Goal: Register for event/course

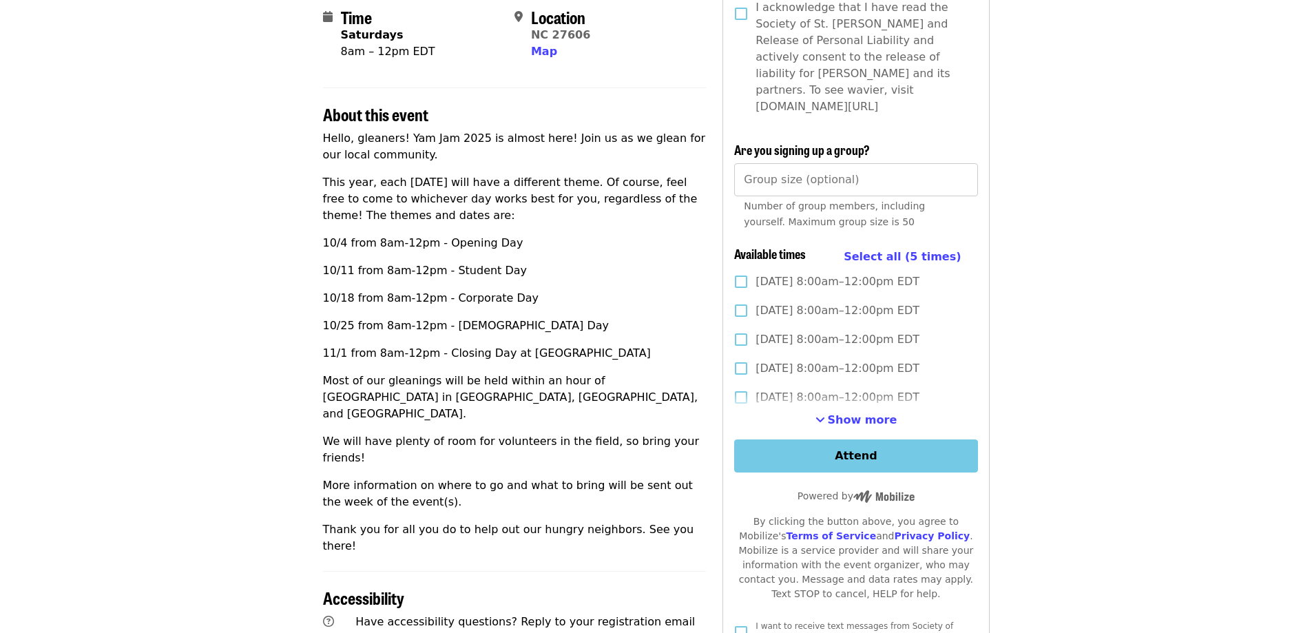
scroll to position [344, 0]
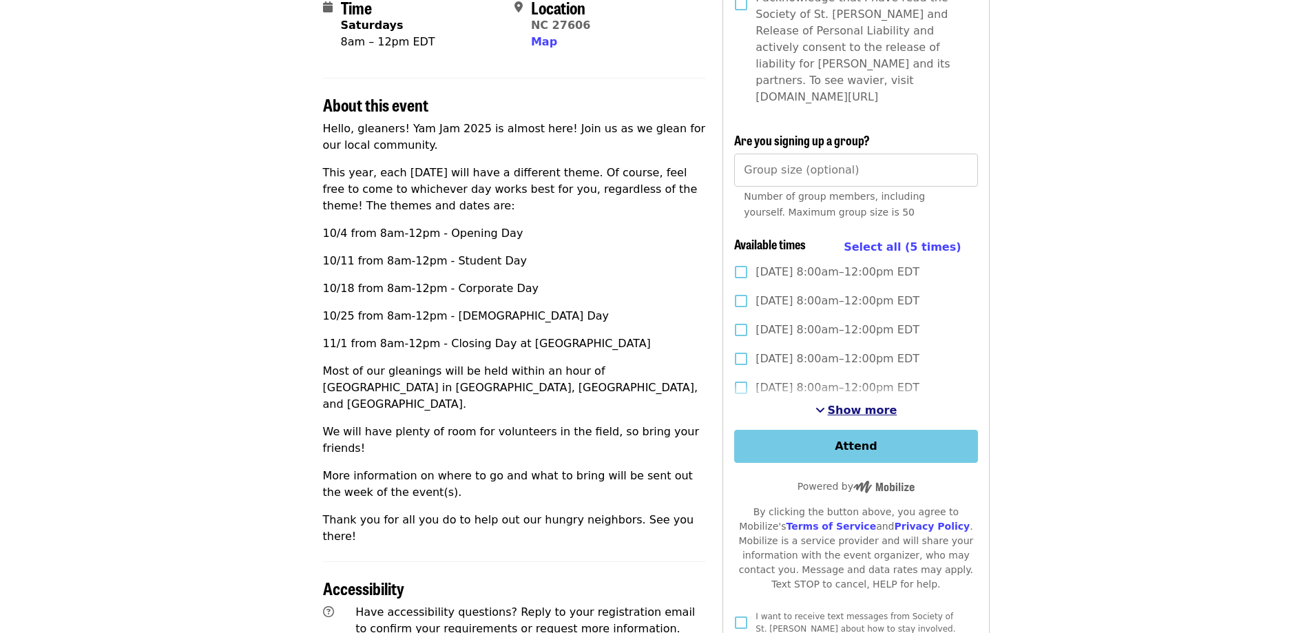
click at [860, 404] on span "Show more" at bounding box center [863, 410] width 70 height 13
click at [840, 404] on span "Show fewer" at bounding box center [862, 410] width 73 height 13
click at [840, 404] on span "Show more" at bounding box center [863, 410] width 70 height 13
click at [547, 46] on span "Map" at bounding box center [544, 41] width 26 height 13
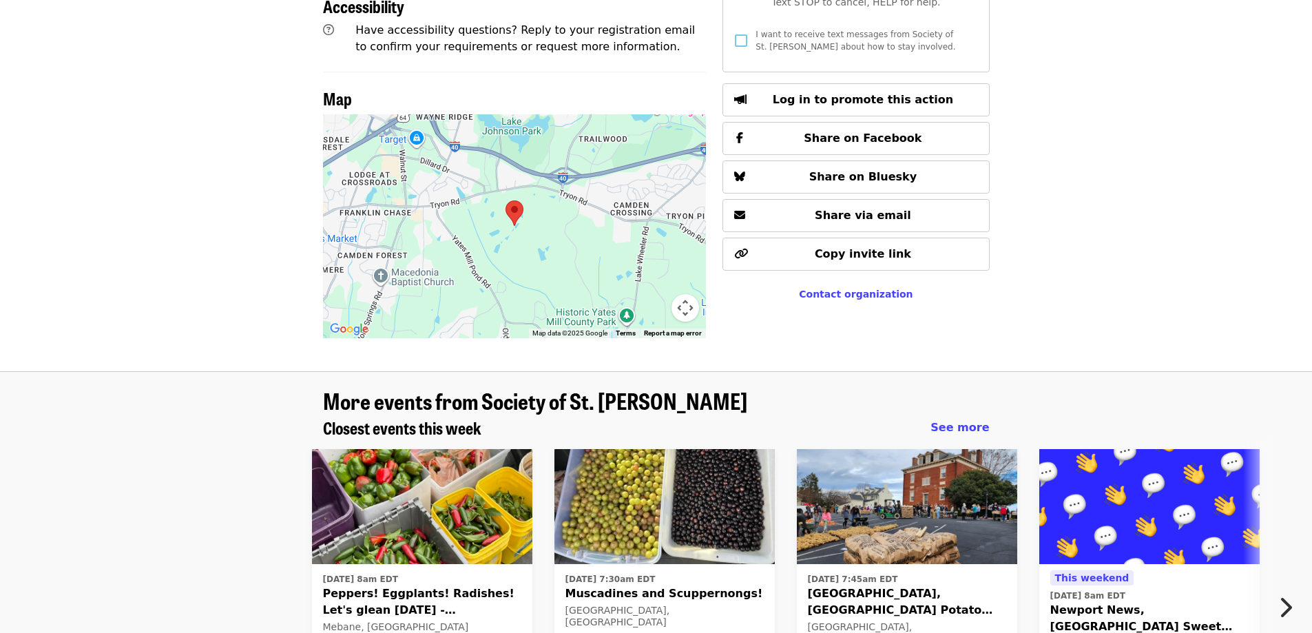
scroll to position [949, 0]
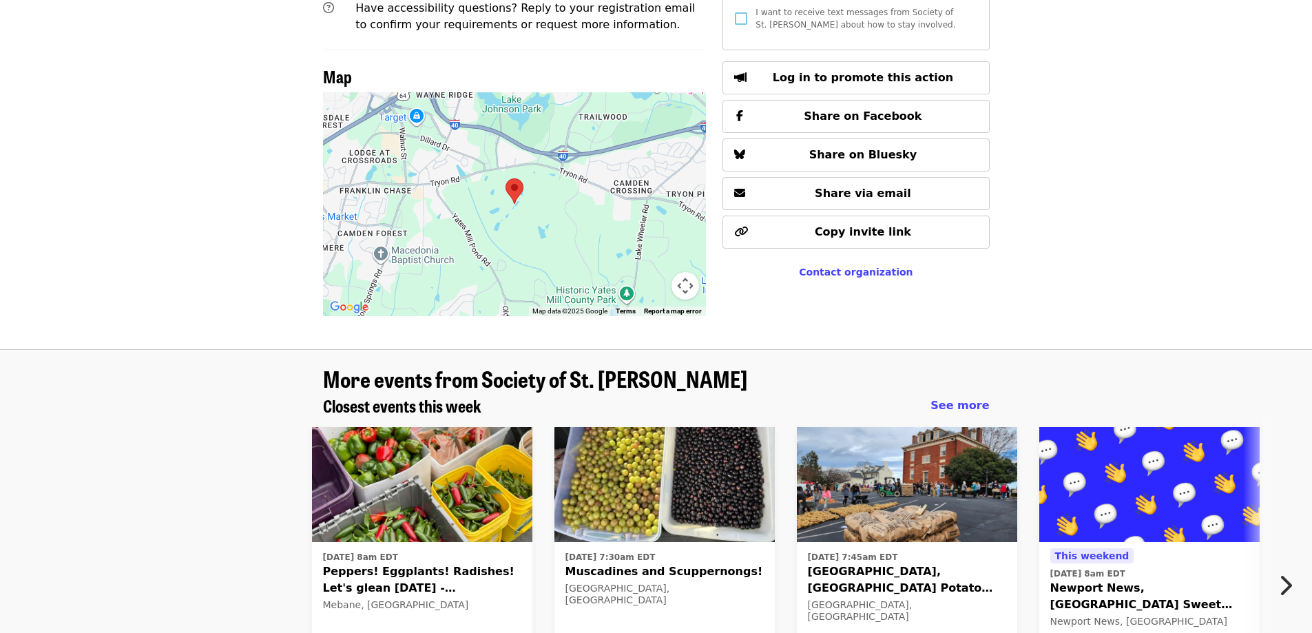
click at [512, 185] on div at bounding box center [515, 204] width 384 height 224
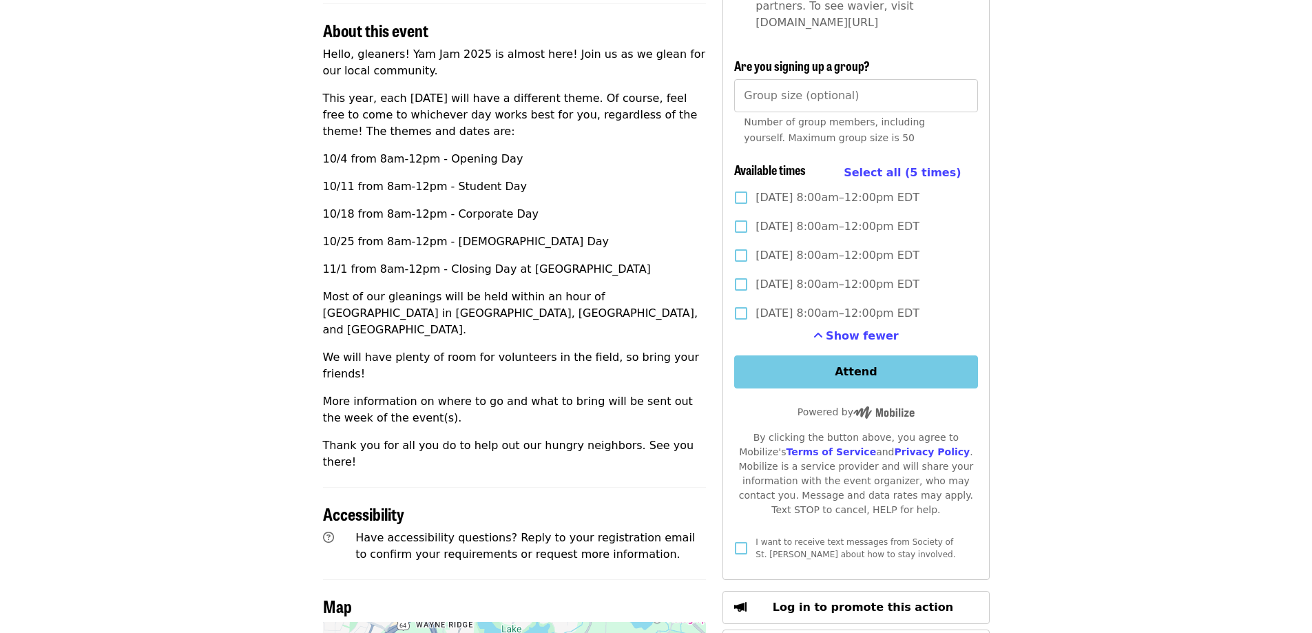
scroll to position [397, 0]
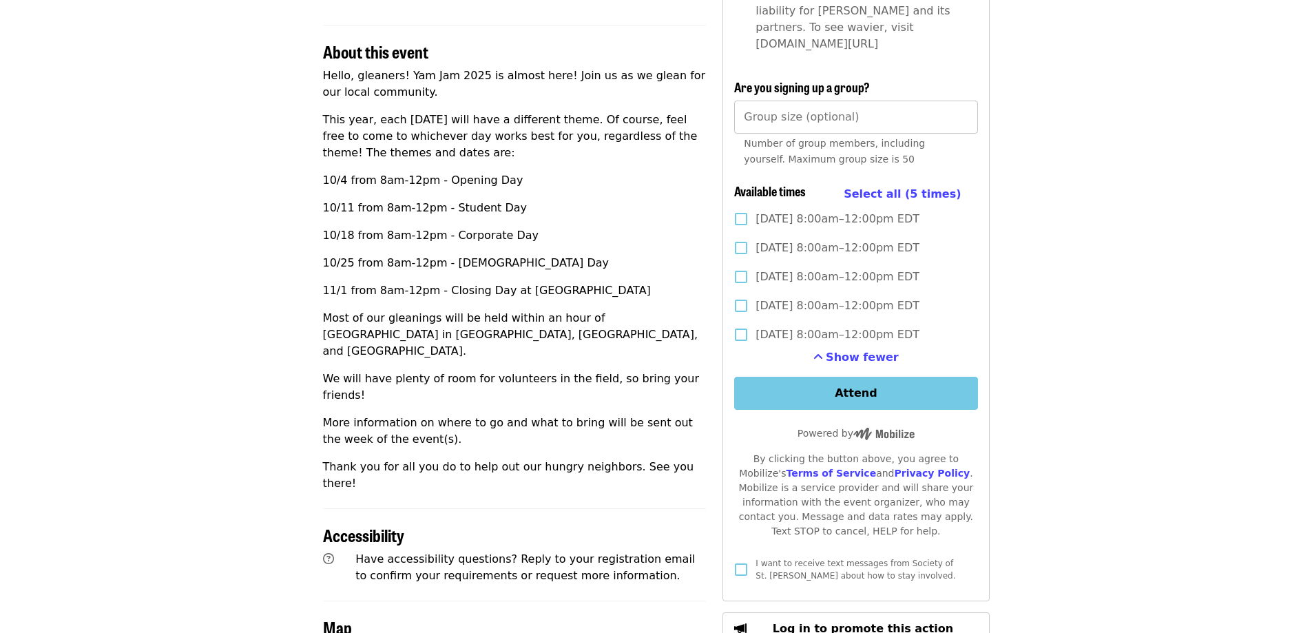
click at [911, 101] on input "Group size (optional)" at bounding box center [855, 117] width 243 height 33
click at [1141, 211] on article "Yam Jam 2025! Community Event Time Saturdays 8am – 12pm EDT Location [GEOGRAPHI…" at bounding box center [656, 281] width 1312 height 1237
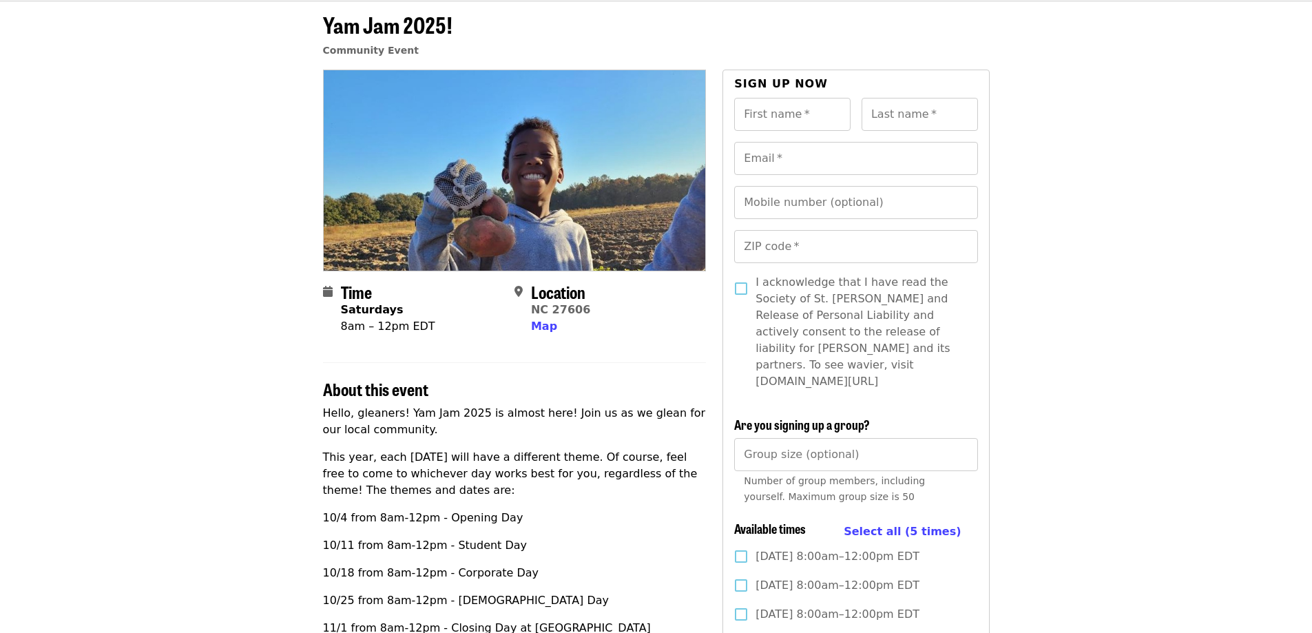
scroll to position [0, 0]
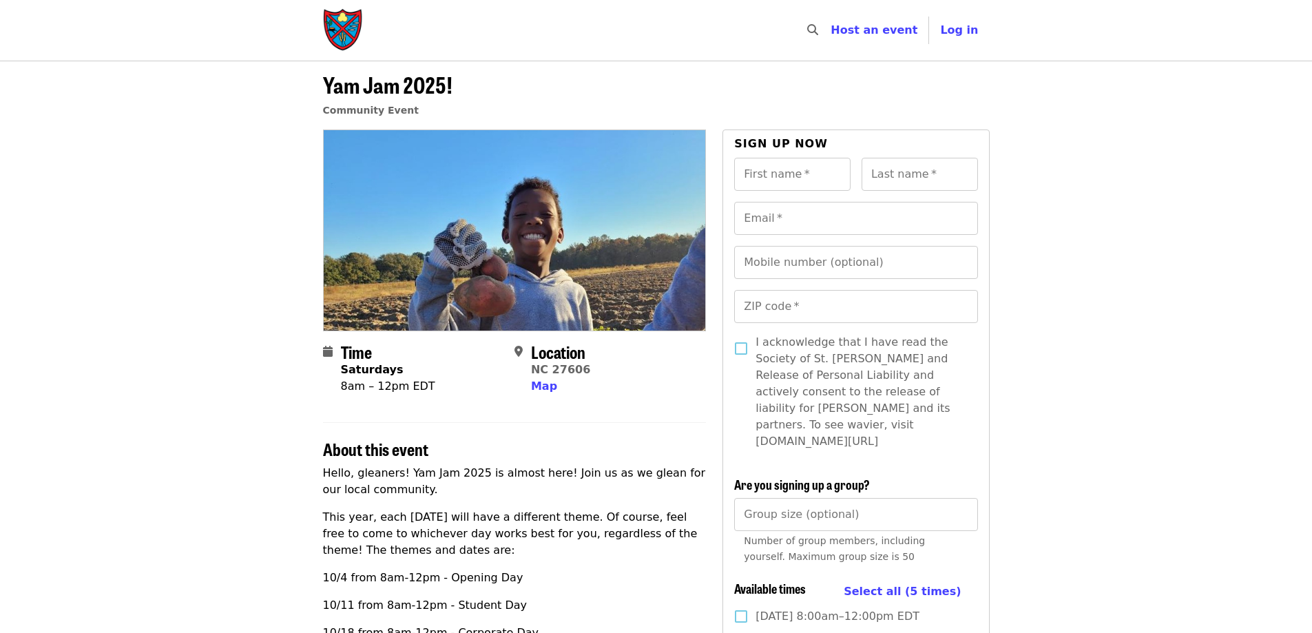
click at [349, 30] on img "Main navigation" at bounding box center [343, 30] width 41 height 44
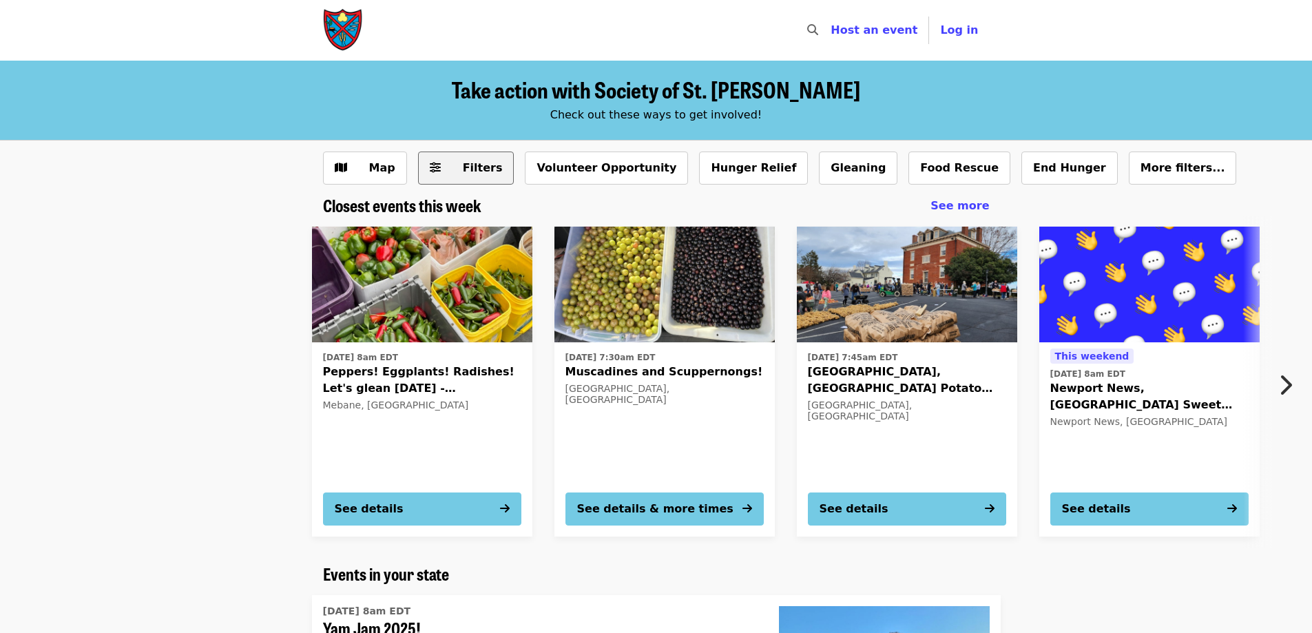
click at [458, 169] on span "Filters" at bounding box center [476, 168] width 54 height 17
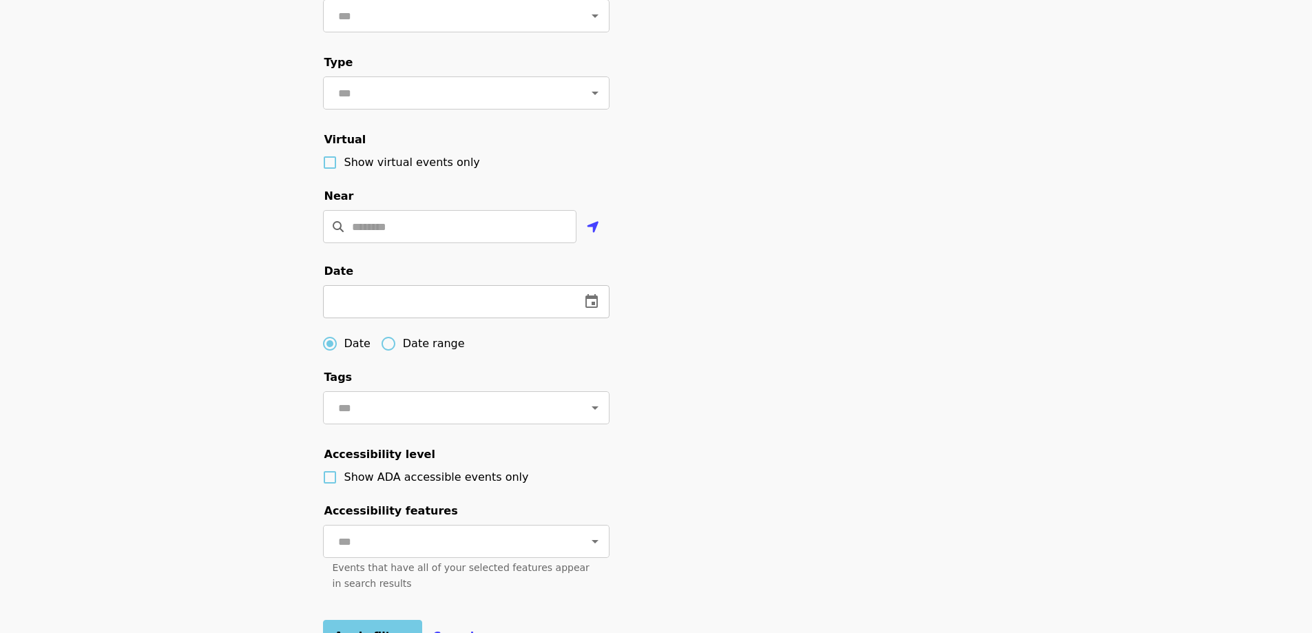
scroll to position [276, 0]
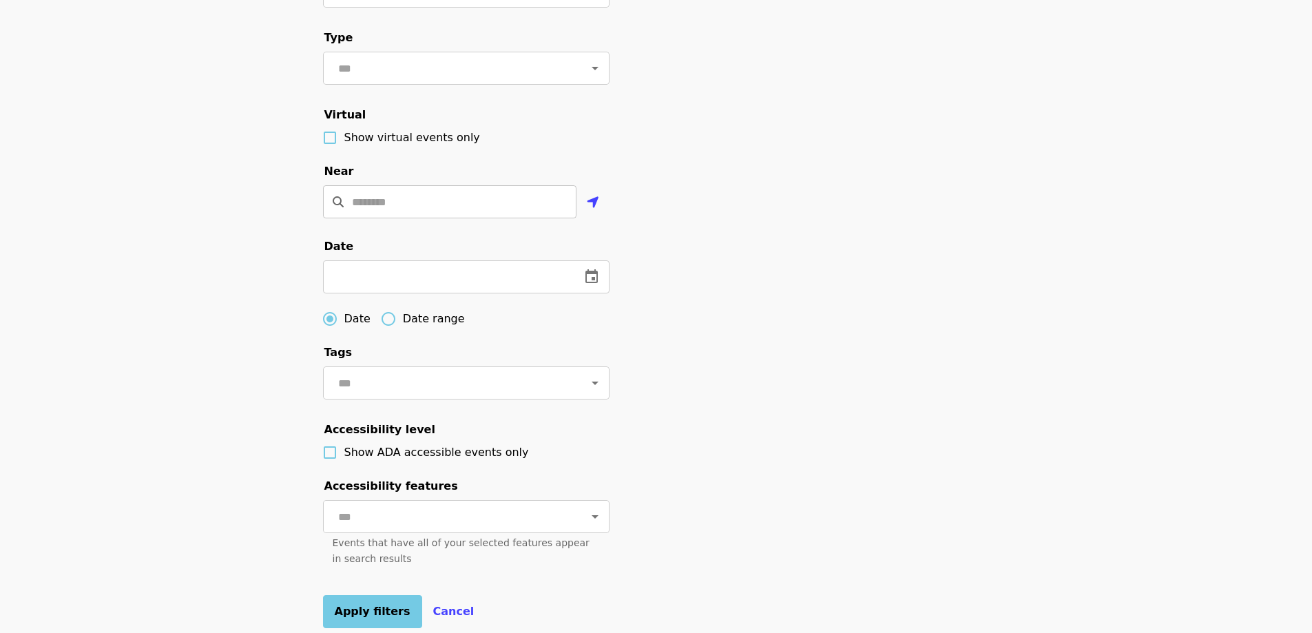
click at [437, 218] on input "Location" at bounding box center [464, 201] width 225 height 33
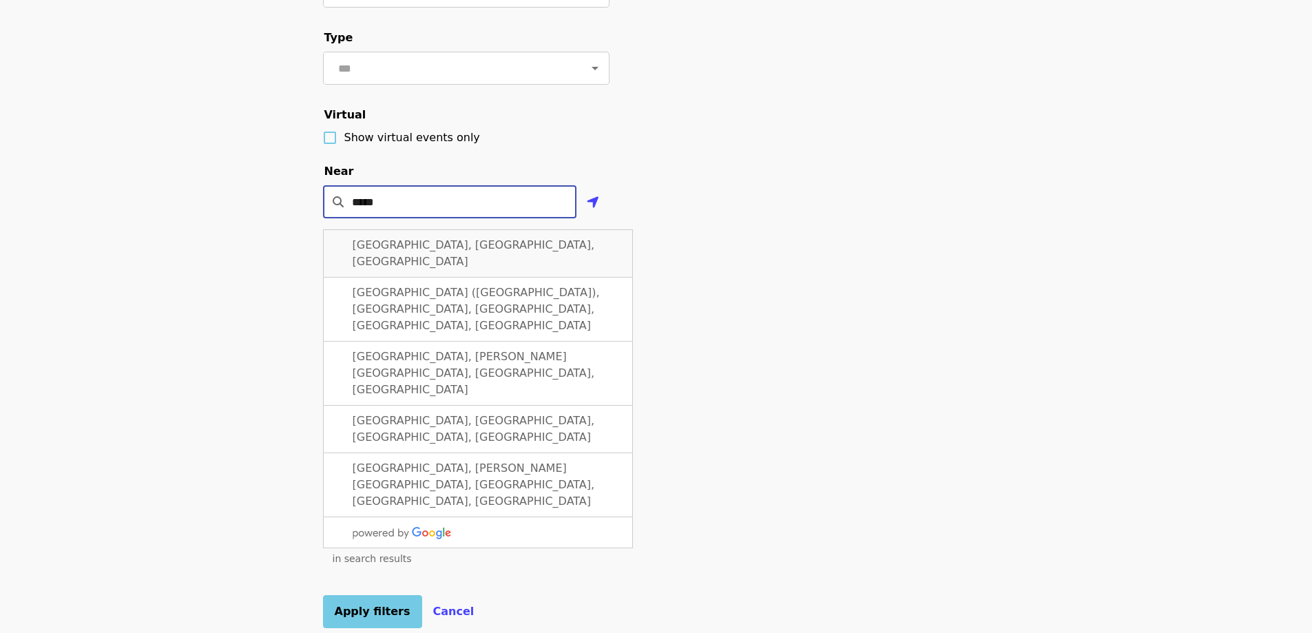
click at [442, 265] on span "[GEOGRAPHIC_DATA], [GEOGRAPHIC_DATA], [GEOGRAPHIC_DATA]" at bounding box center [474, 253] width 242 height 30
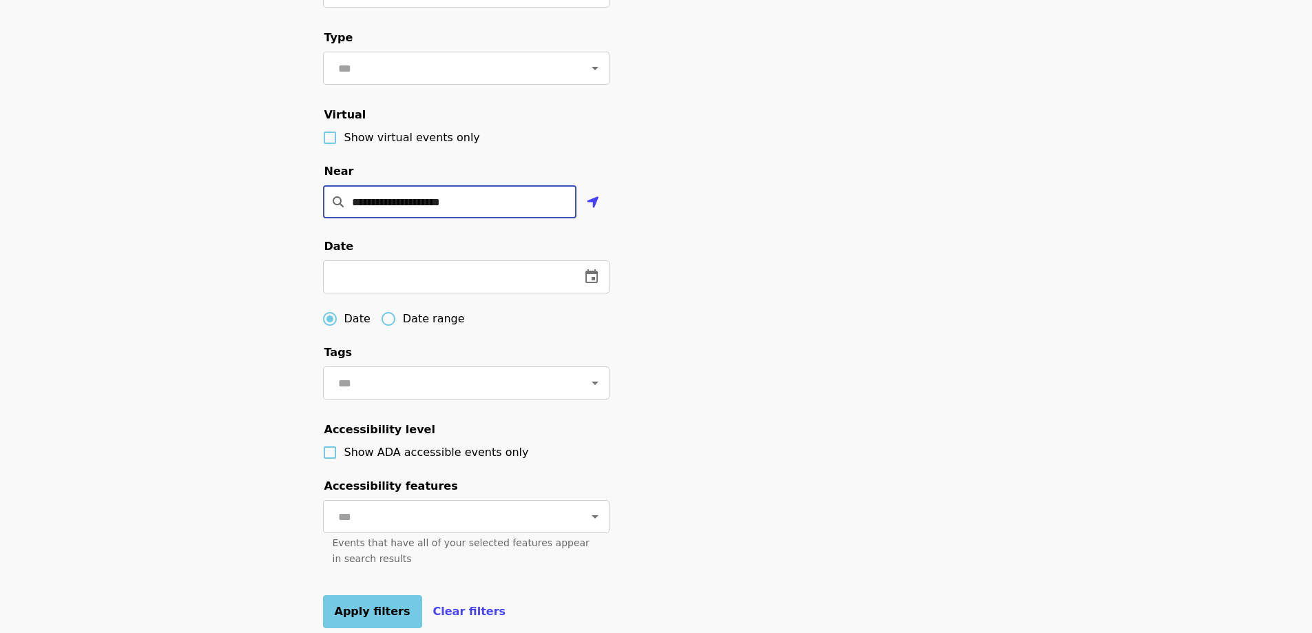
type input "**********"
click at [173, 268] on div "**********" at bounding box center [656, 254] width 1312 height 779
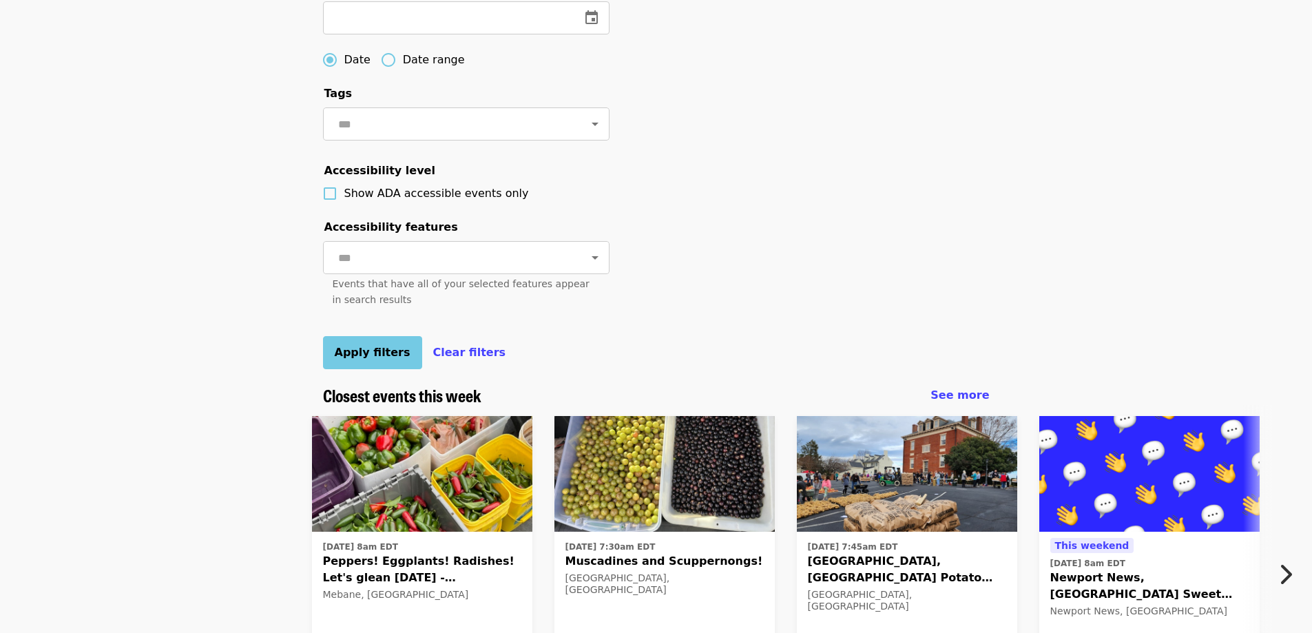
scroll to position [551, 0]
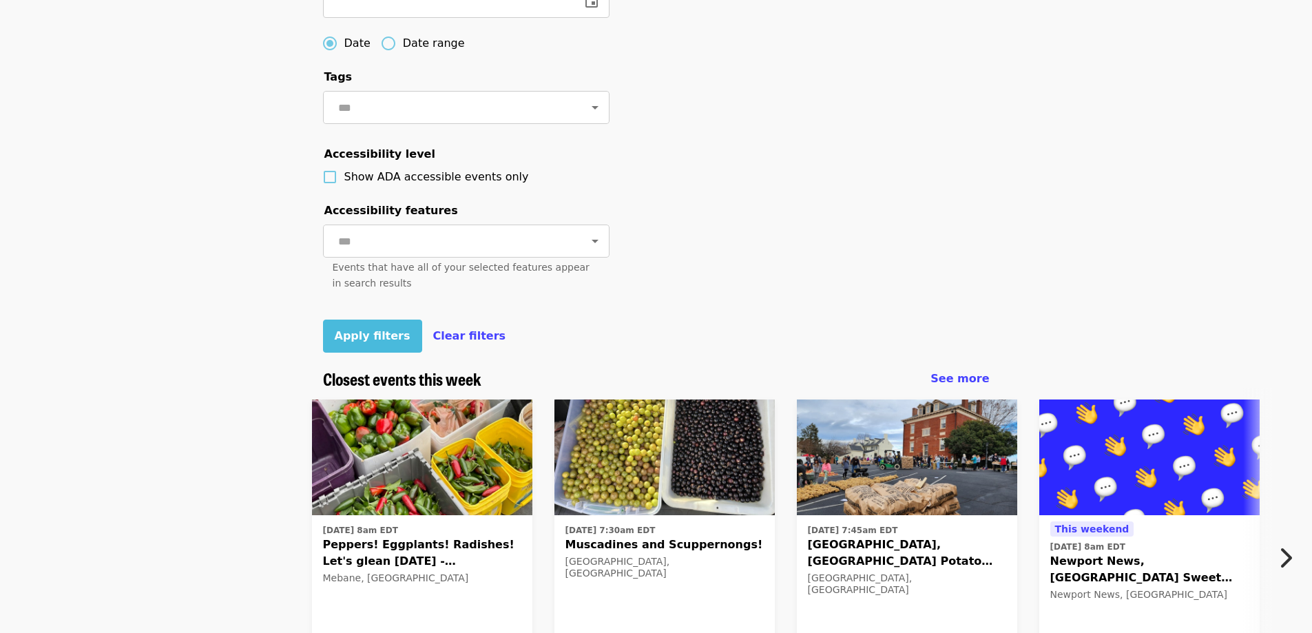
click at [342, 342] on span "Apply filters" at bounding box center [373, 335] width 76 height 13
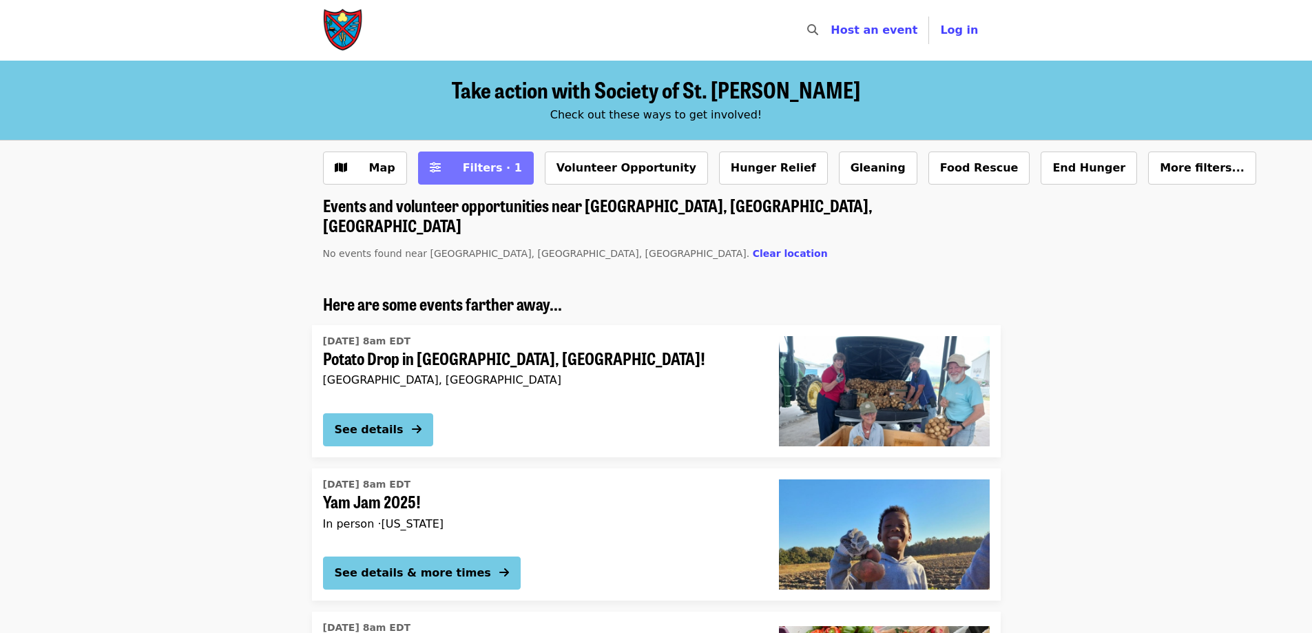
click at [490, 161] on span "Filters · 1" at bounding box center [492, 167] width 59 height 13
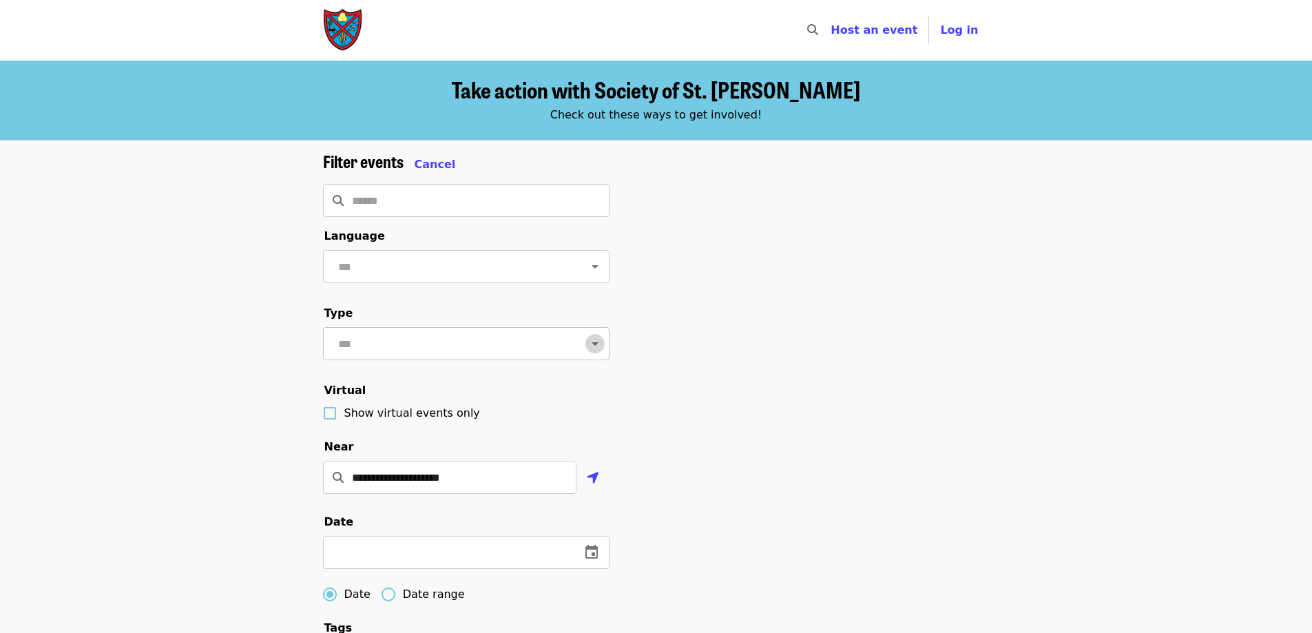
click at [587, 352] on icon "Open" at bounding box center [595, 343] width 17 height 17
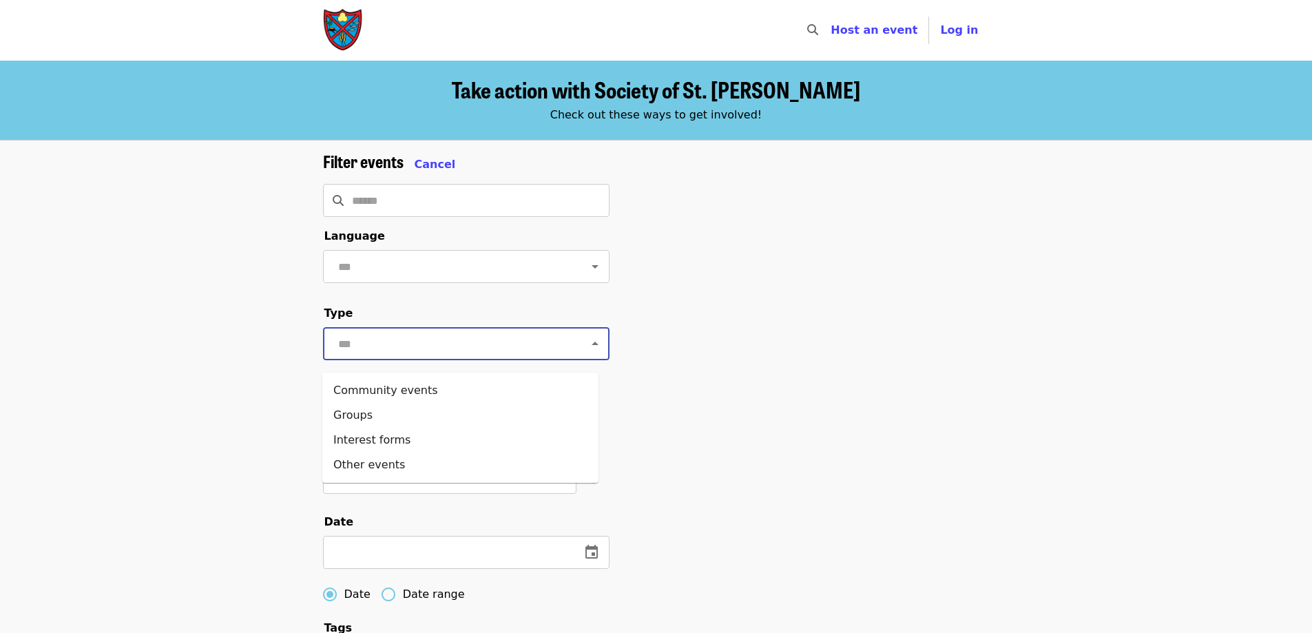
click at [200, 344] on div "**********" at bounding box center [656, 530] width 1312 height 779
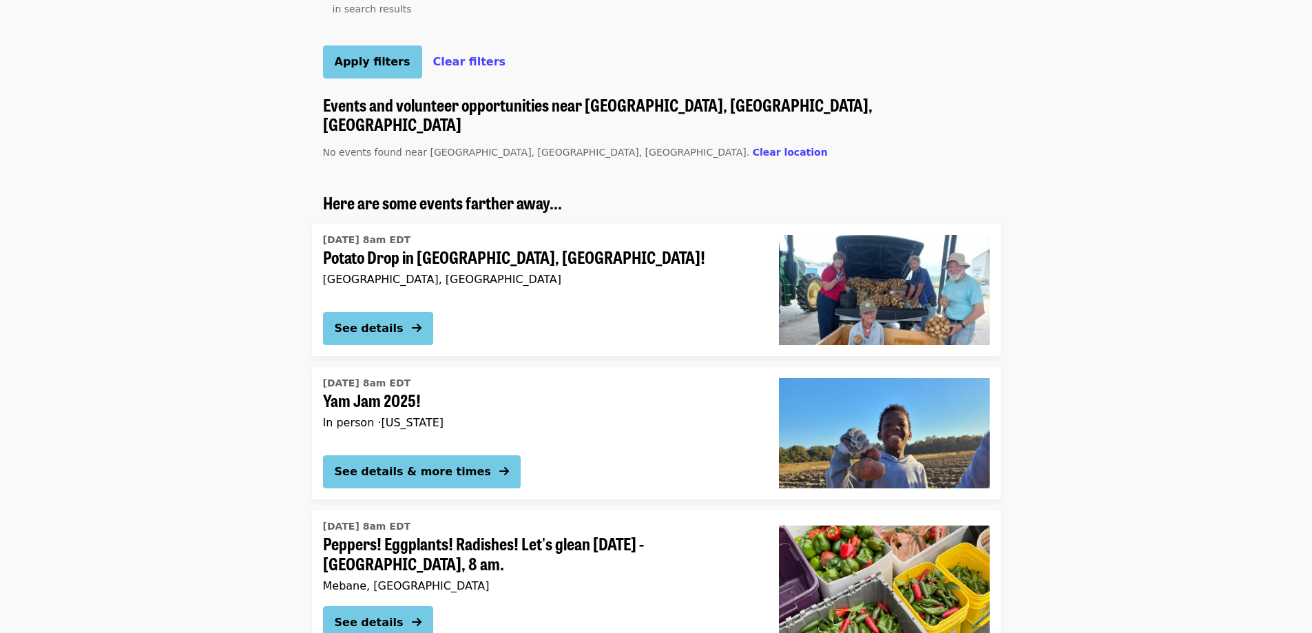
scroll to position [827, 0]
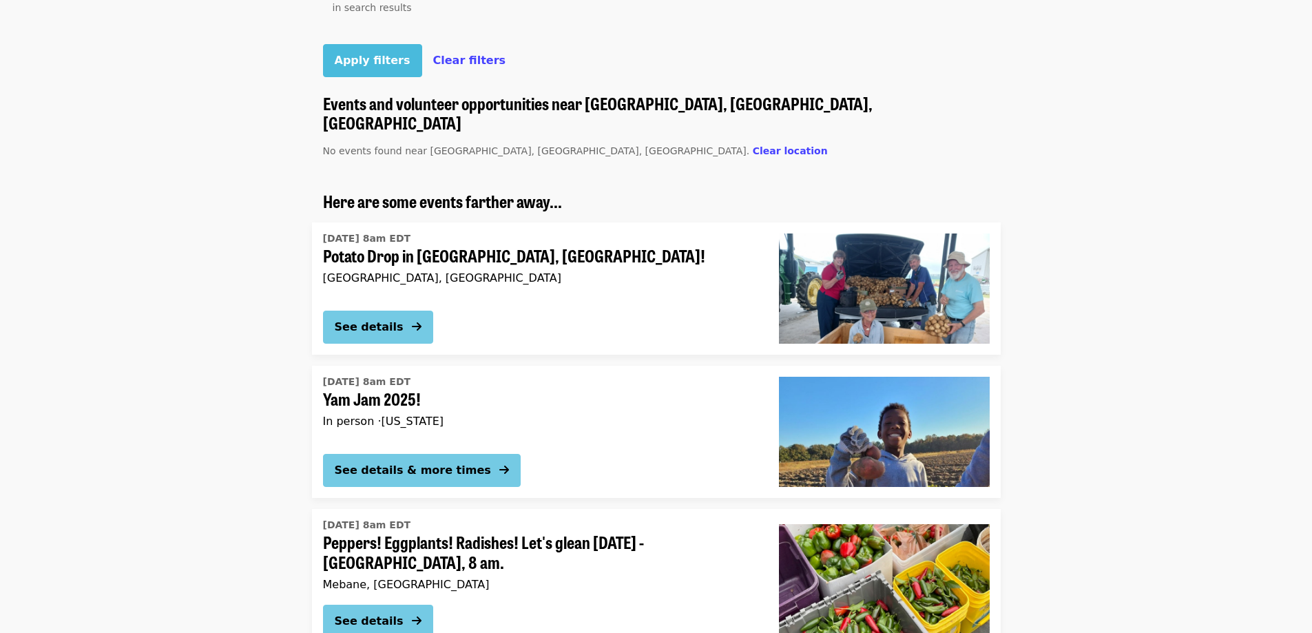
click at [364, 77] on button "Apply filters" at bounding box center [372, 60] width 99 height 33
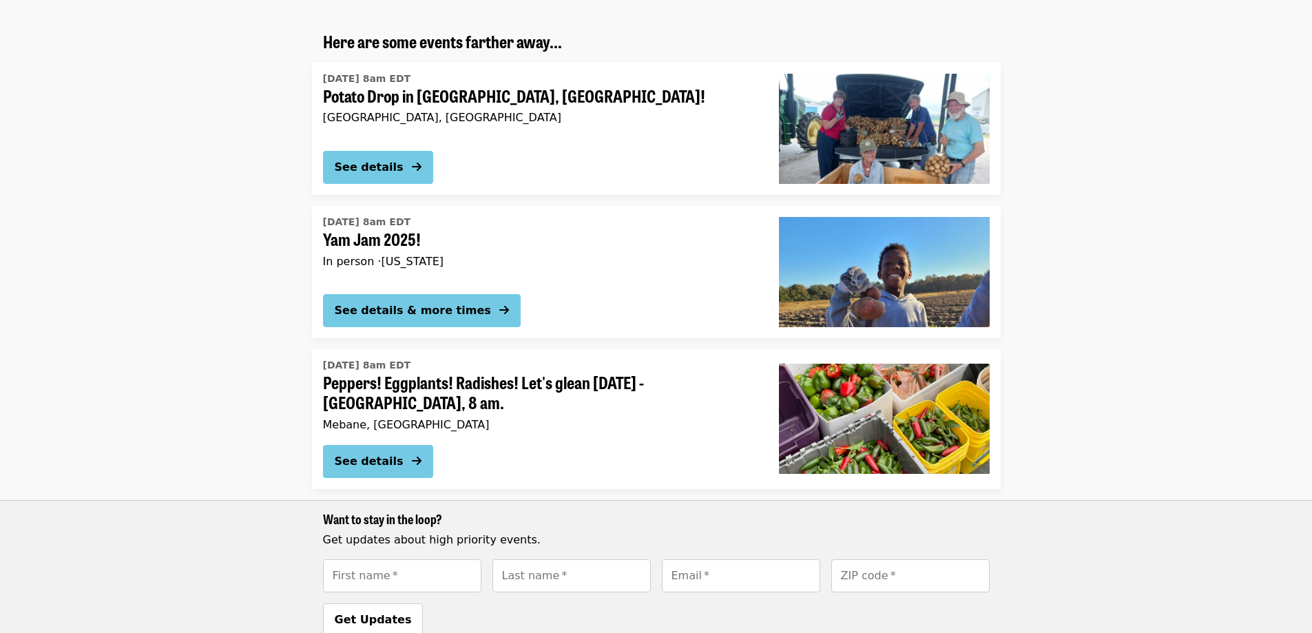
scroll to position [4, 0]
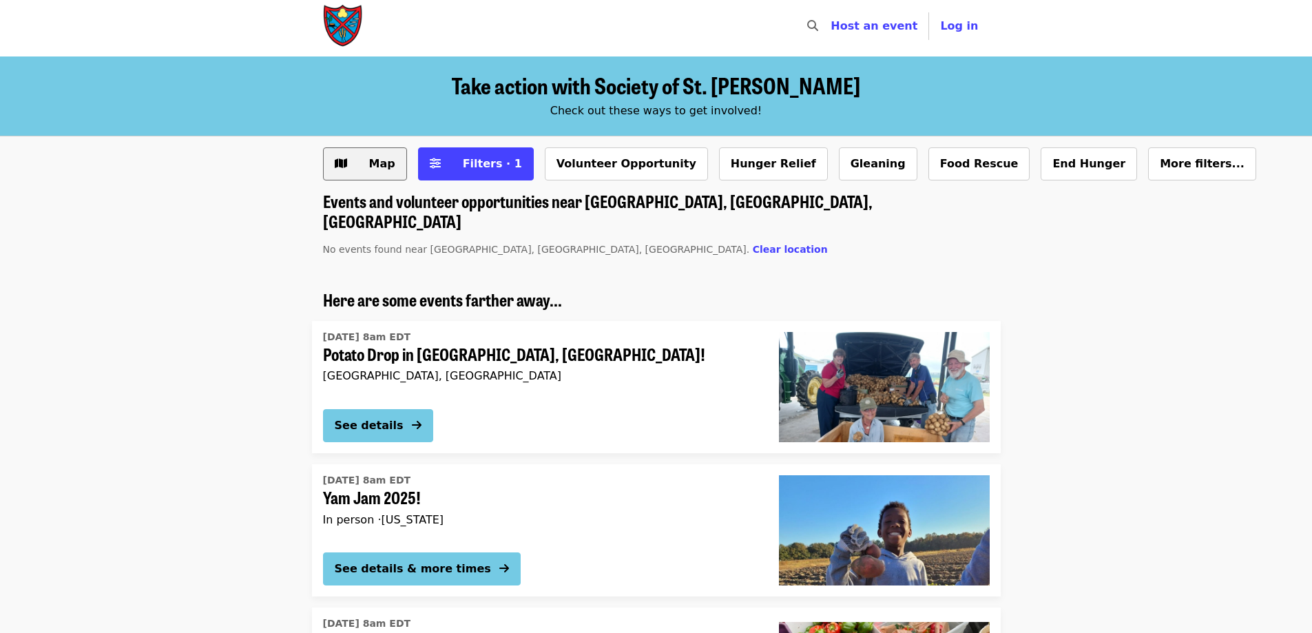
click at [358, 160] on span "Map" at bounding box center [375, 164] width 40 height 17
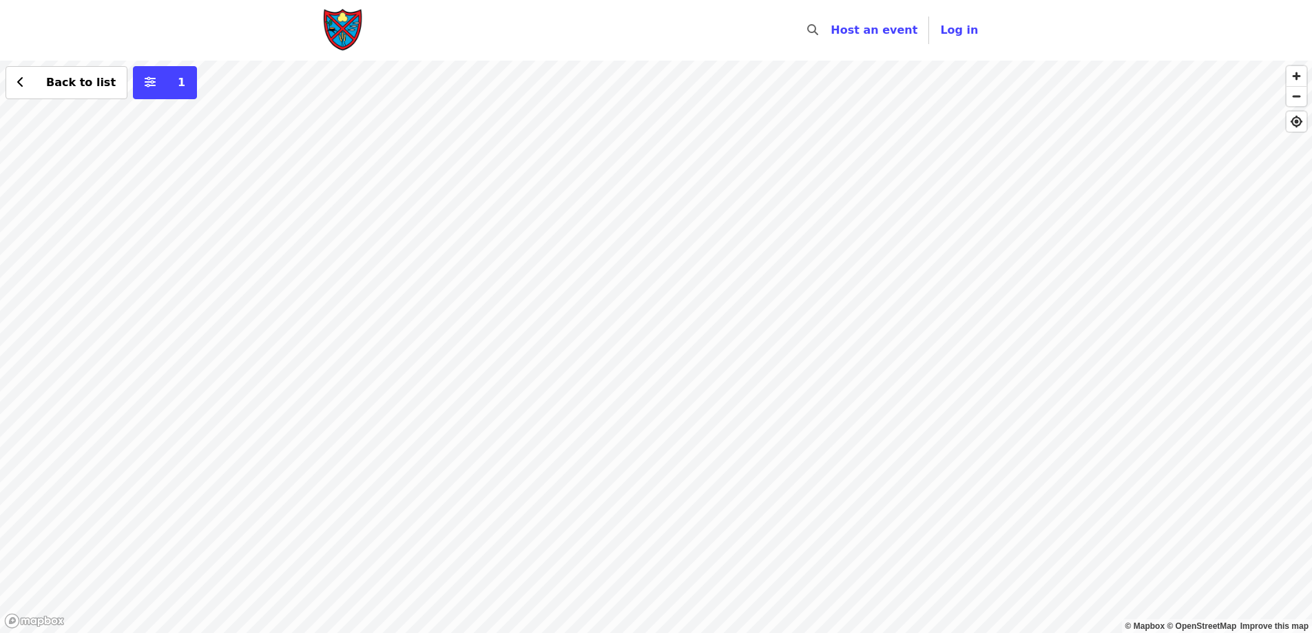
drag, startPoint x: 827, startPoint y: 216, endPoint x: 602, endPoint y: 369, distance: 271.9
click at [602, 369] on div "Back to list 1" at bounding box center [656, 347] width 1312 height 572
click at [570, 150] on div "Back to list 1" at bounding box center [656, 347] width 1312 height 572
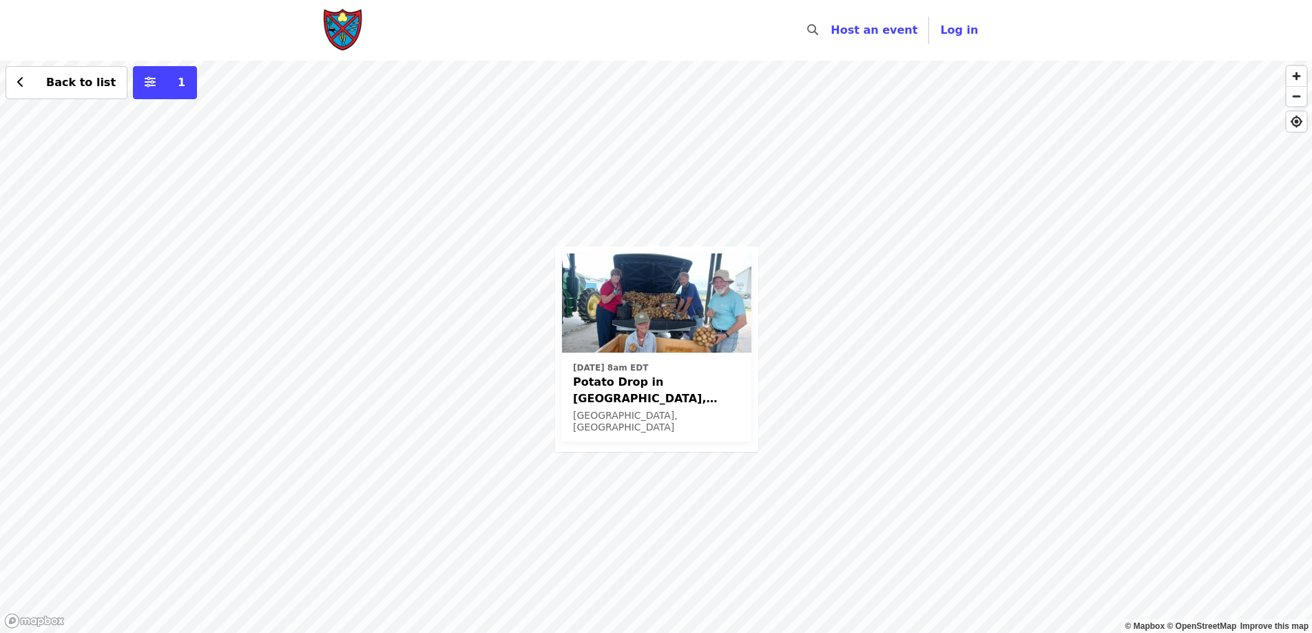
click at [714, 222] on div "[DATE] 8am EDT Potato Drop in [GEOGRAPHIC_DATA], [GEOGRAPHIC_DATA]! [GEOGRAPHIC…" at bounding box center [656, 347] width 1312 height 572
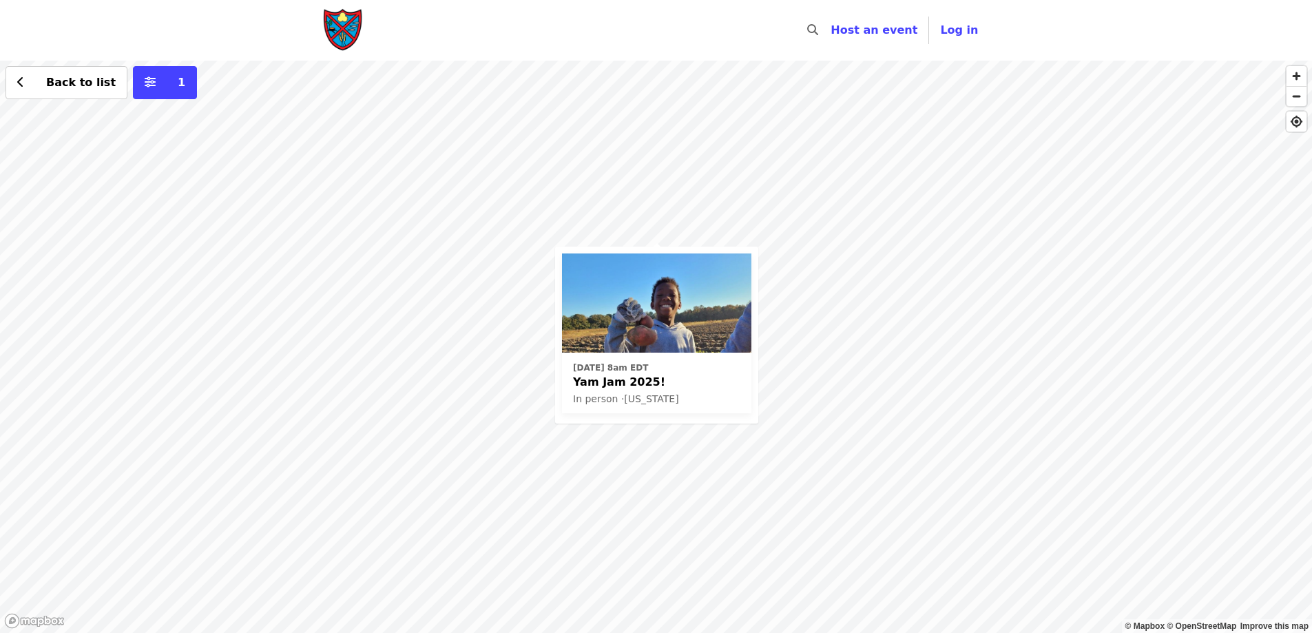
click at [653, 480] on div "[DATE] 8am EDT Yam Jam 2025! In person · [US_STATE] Back to list 1" at bounding box center [656, 347] width 1312 height 572
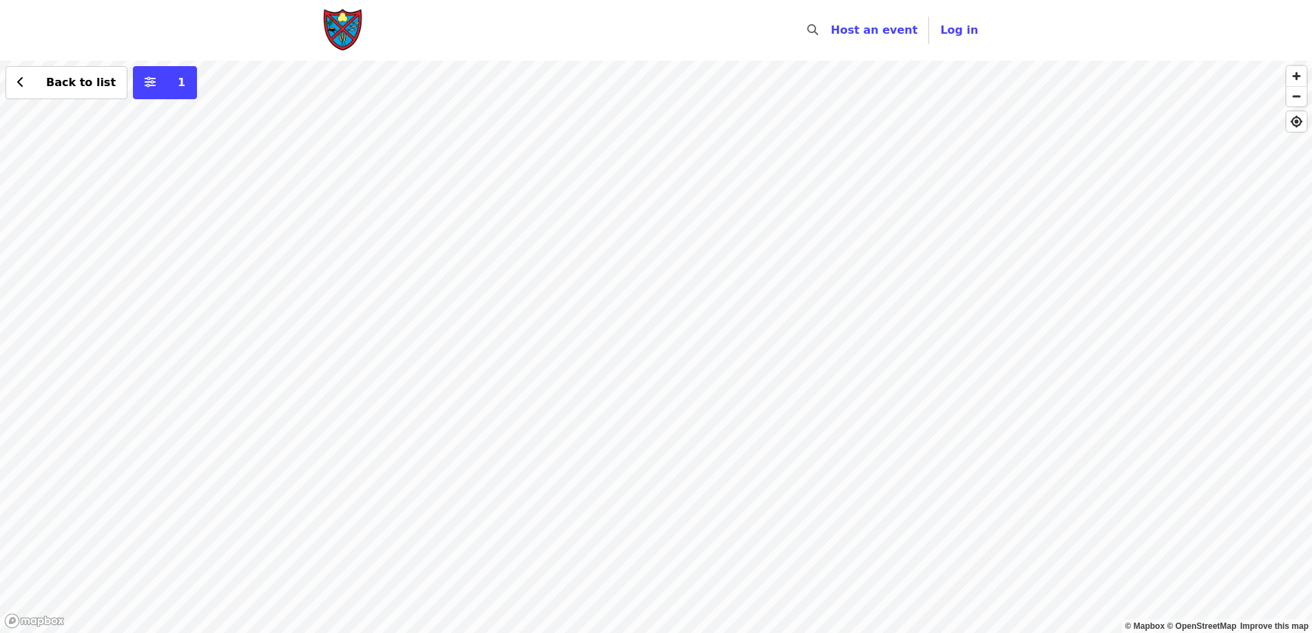
drag, startPoint x: 643, startPoint y: 487, endPoint x: 598, endPoint y: 429, distance: 73.2
click at [598, 431] on div "Back to list 1" at bounding box center [656, 347] width 1312 height 572
drag, startPoint x: 652, startPoint y: 340, endPoint x: 680, endPoint y: 401, distance: 67.5
click at [680, 401] on div "Back to list 1" at bounding box center [656, 347] width 1312 height 572
drag, startPoint x: 428, startPoint y: 297, endPoint x: 503, endPoint y: 351, distance: 92.3
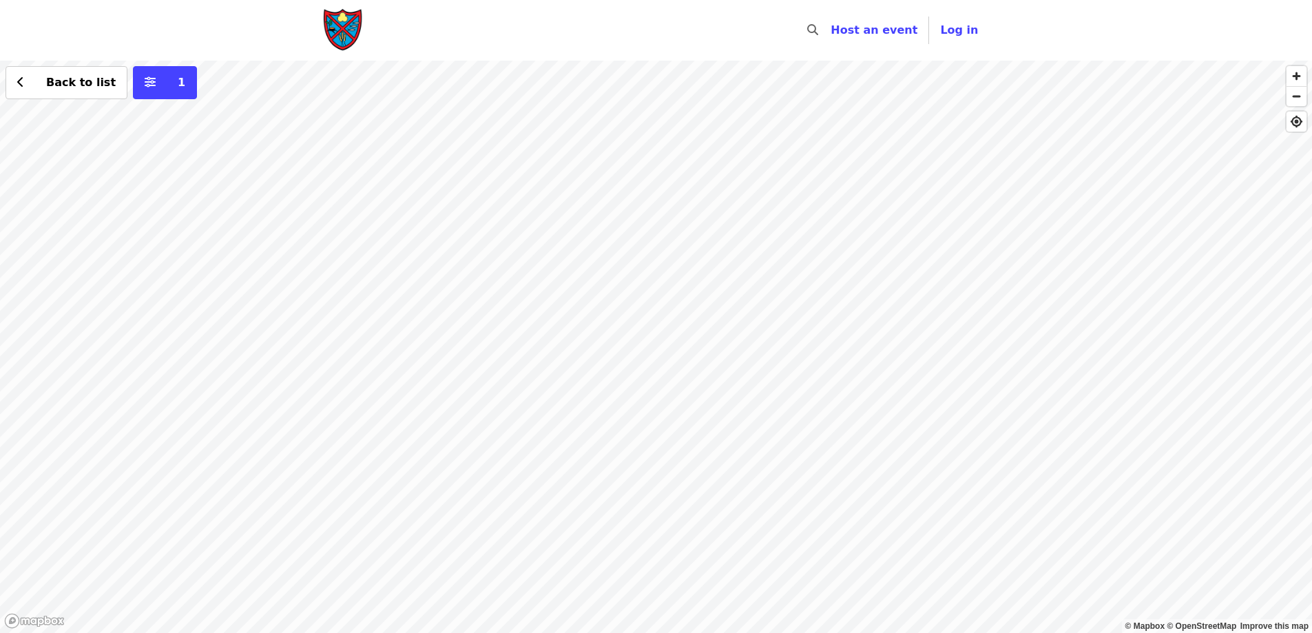
click at [501, 355] on div "Back to list 1" at bounding box center [656, 347] width 1312 height 572
drag, startPoint x: 553, startPoint y: 236, endPoint x: 470, endPoint y: 163, distance: 110.3
click at [475, 166] on div "Back to list 1" at bounding box center [656, 347] width 1312 height 572
click at [33, 85] on span "Back to list" at bounding box center [73, 82] width 83 height 17
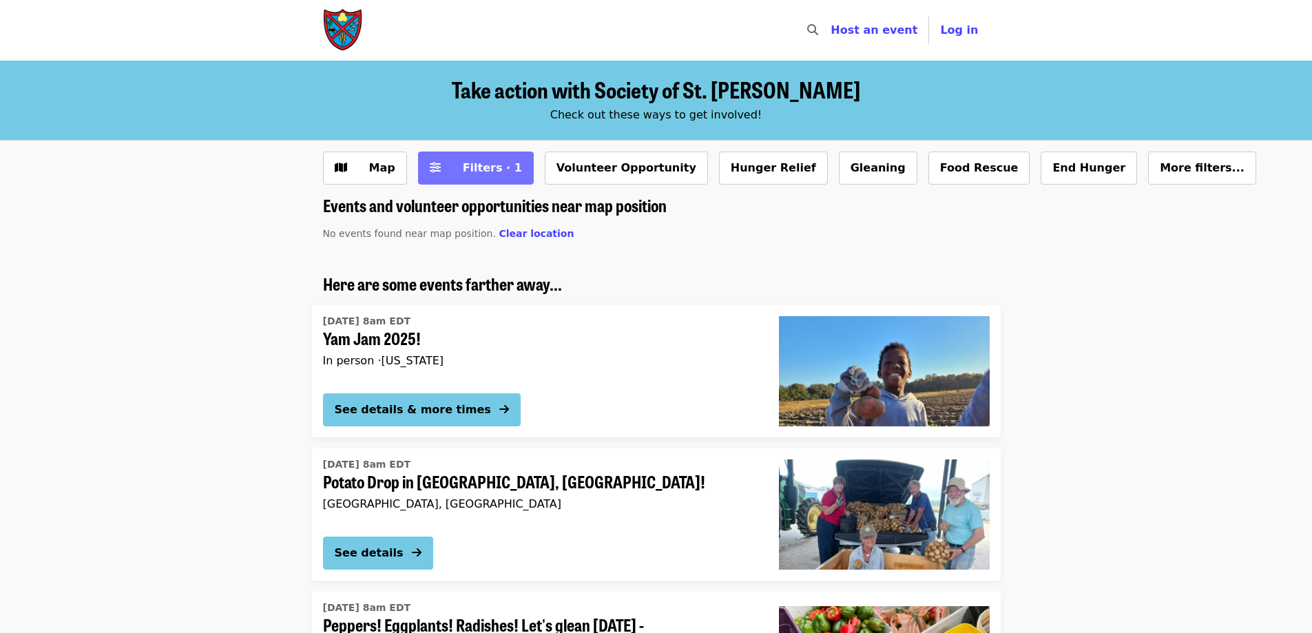
click at [449, 166] on span "Filters · 1" at bounding box center [485, 168] width 73 height 17
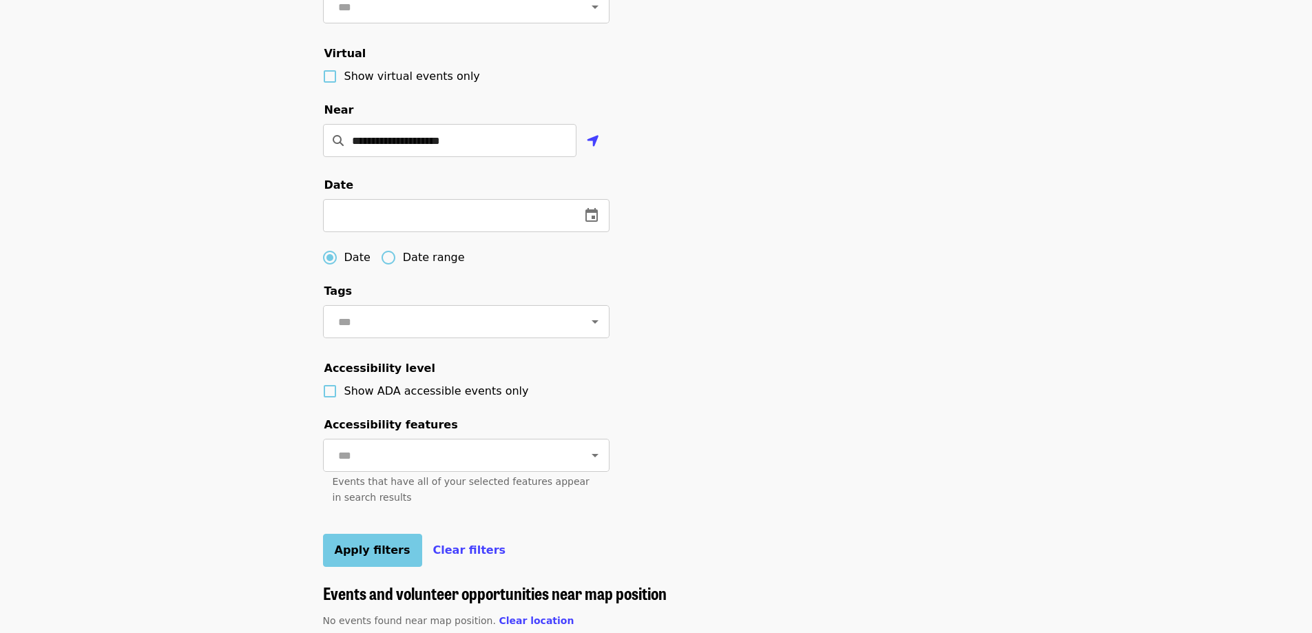
scroll to position [413, 0]
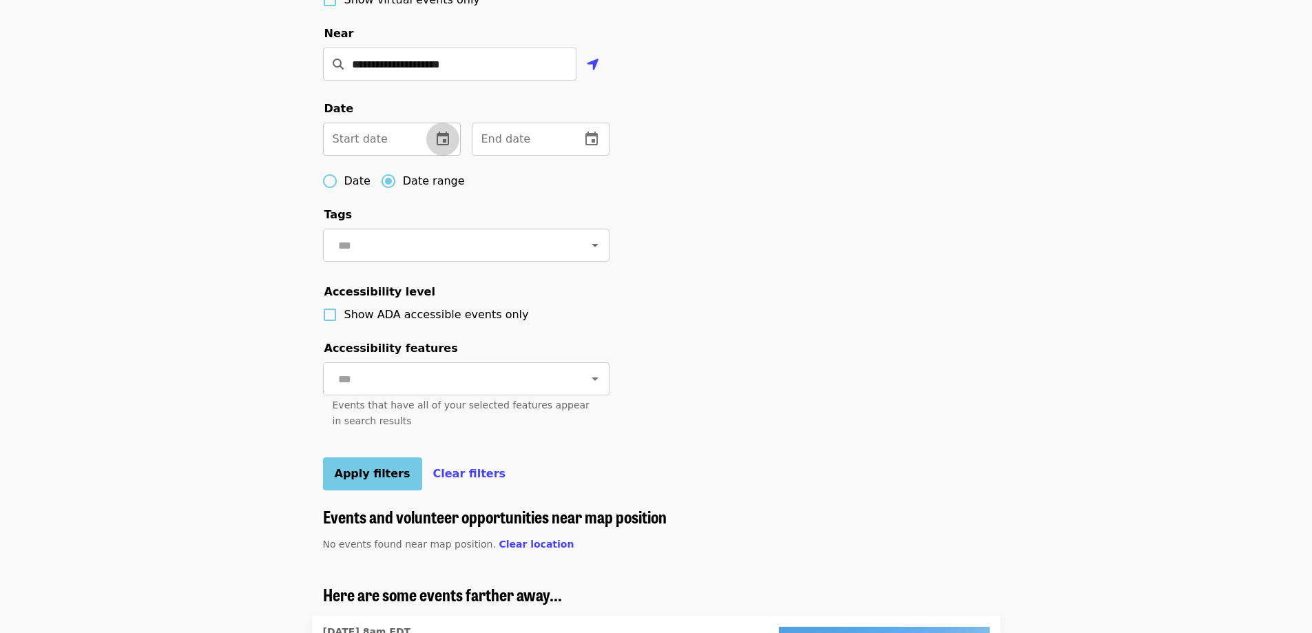
click at [441, 147] on icon "change date" at bounding box center [443, 139] width 17 height 17
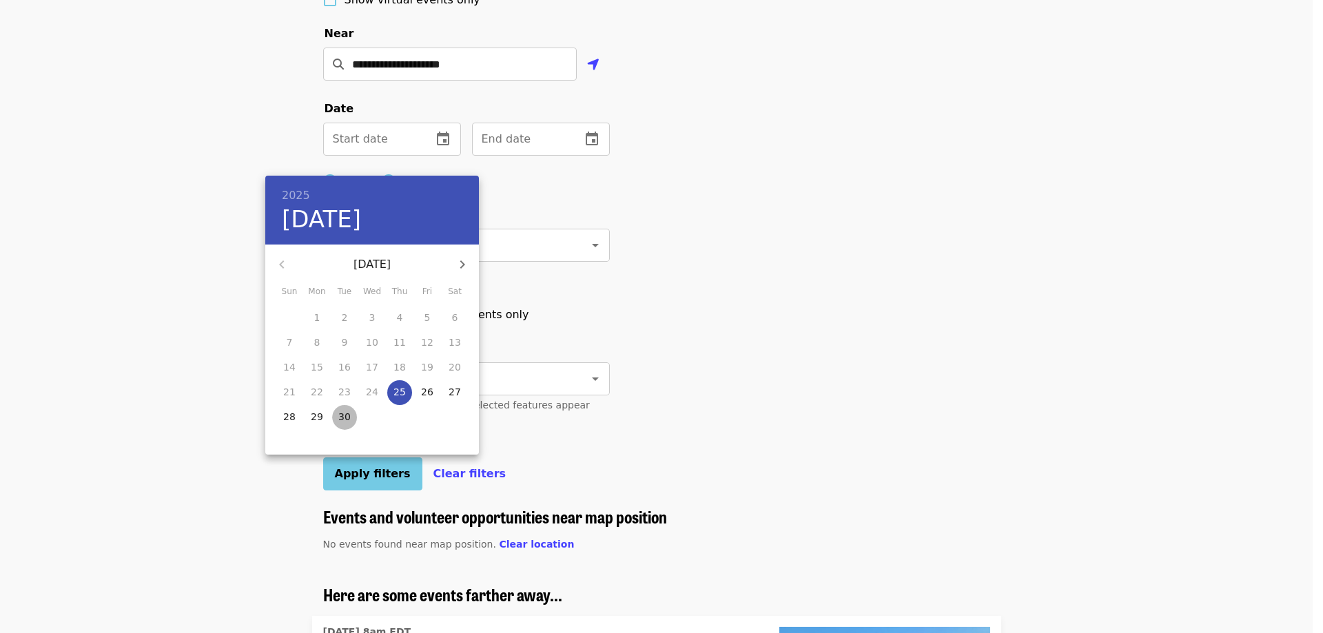
click at [341, 418] on p "30" at bounding box center [344, 417] width 12 height 14
type input "**********"
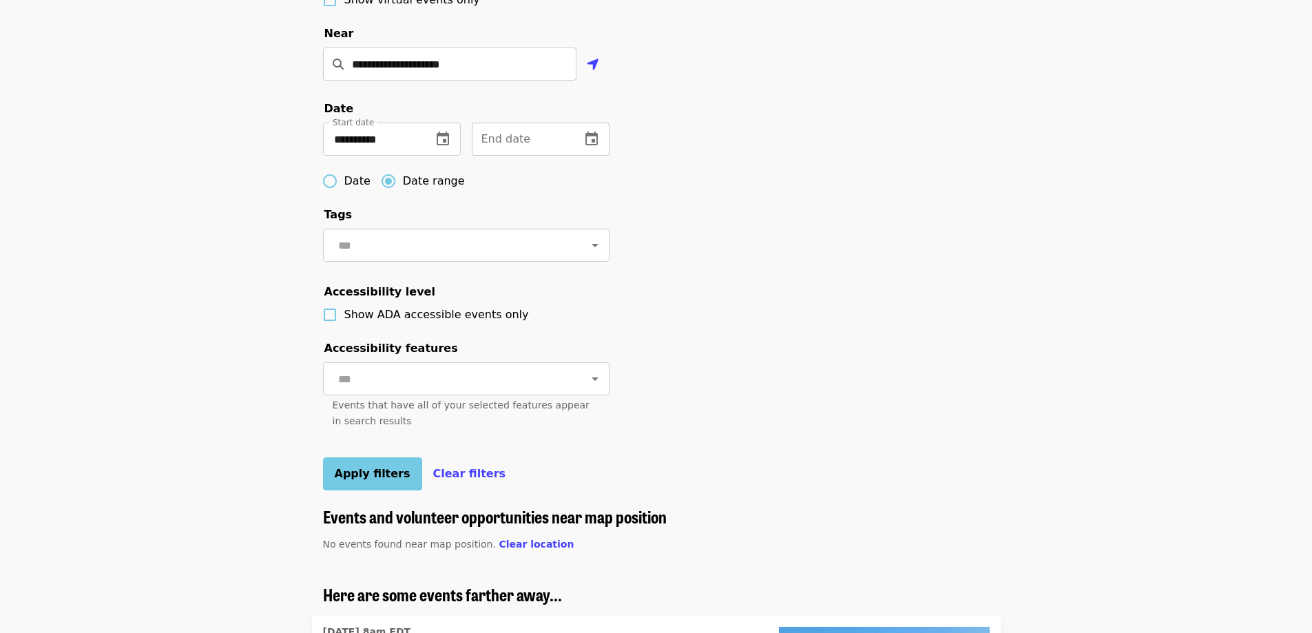
click at [585, 145] on icon "change date" at bounding box center [591, 139] width 12 height 14
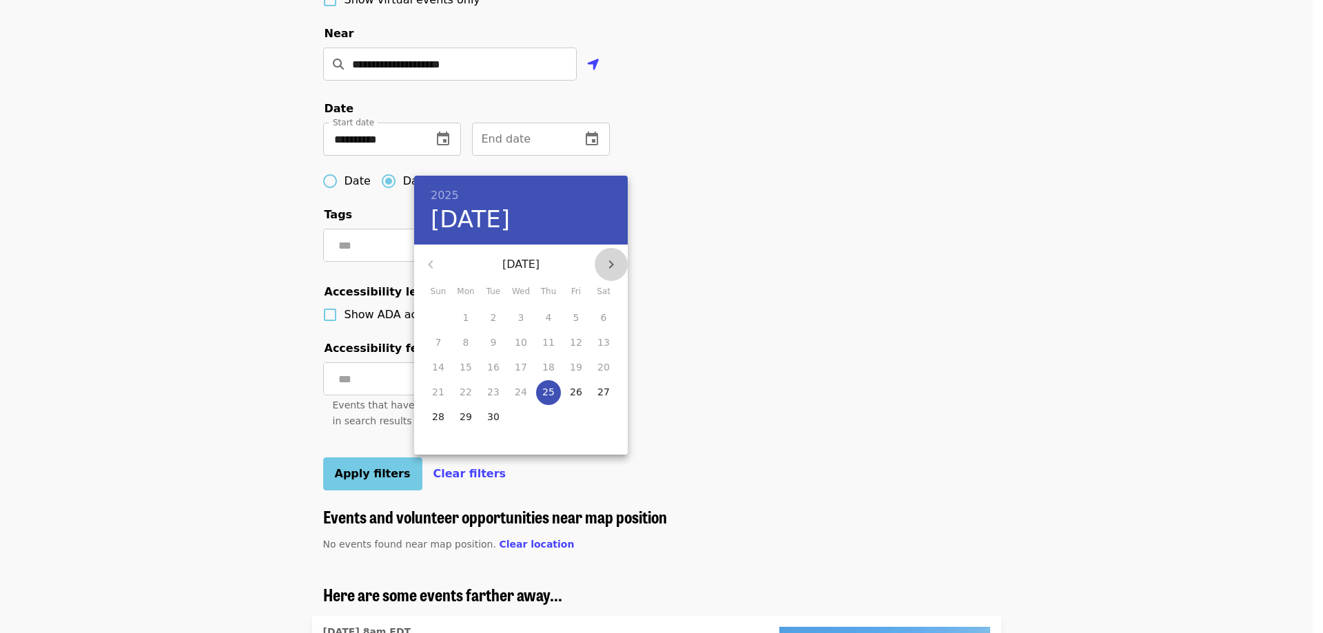
click at [600, 260] on button "button" at bounding box center [610, 264] width 33 height 33
click at [517, 422] on p "31" at bounding box center [521, 417] width 12 height 14
type input "**********"
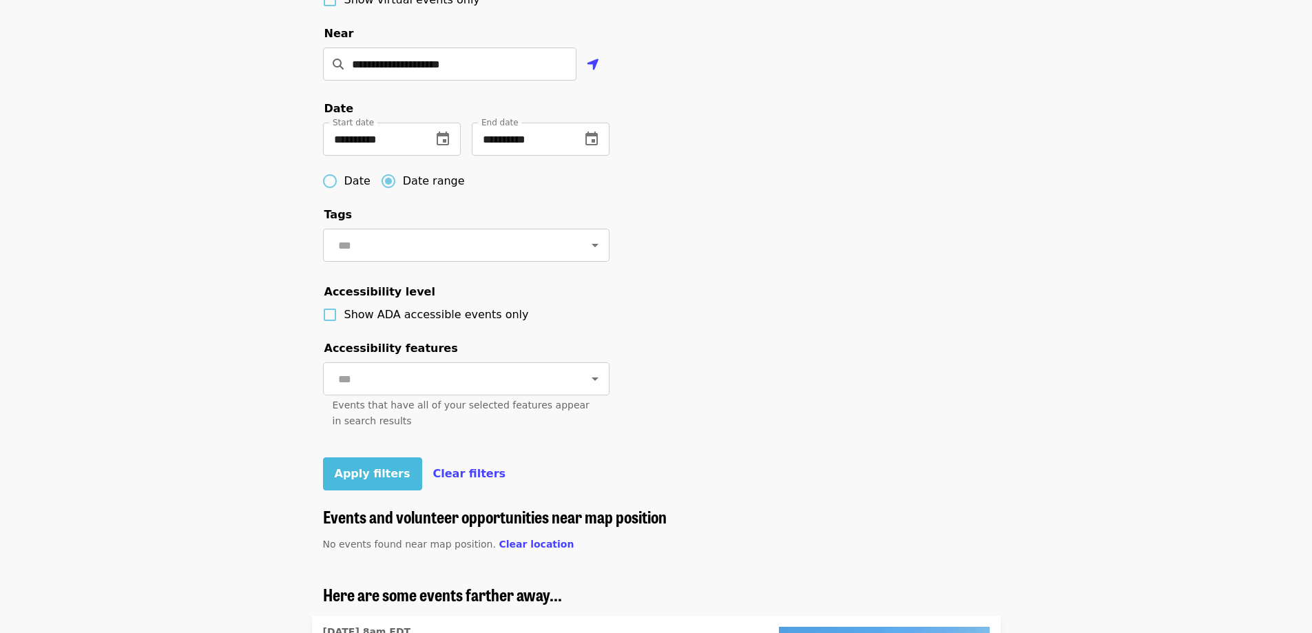
click at [372, 480] on span "Apply filters" at bounding box center [373, 473] width 76 height 13
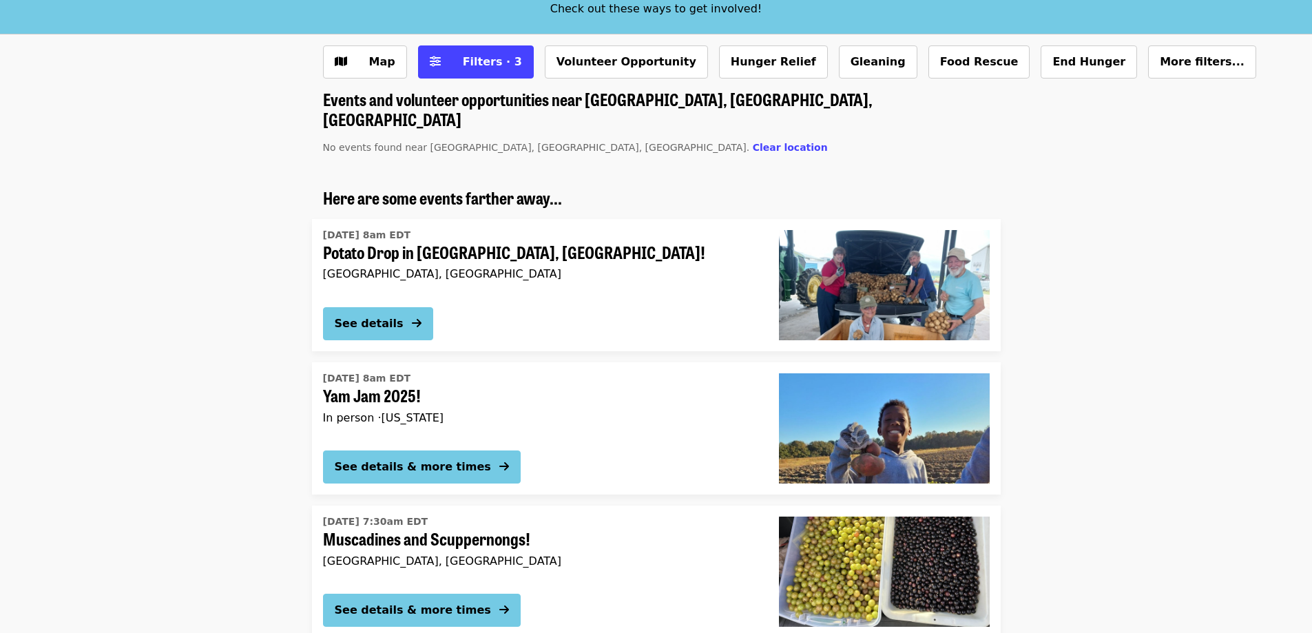
scroll to position [207, 0]
